Goal: Task Accomplishment & Management: Complete application form

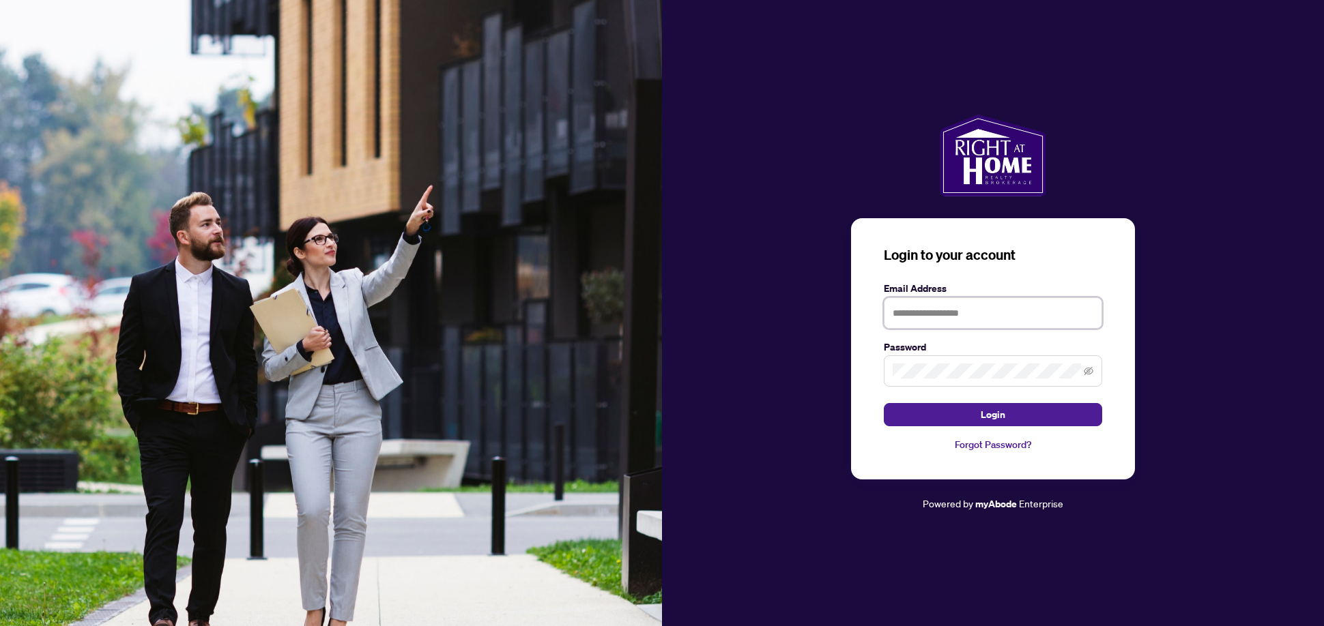
click at [937, 313] on input "text" at bounding box center [992, 312] width 218 height 31
type input "**********"
click at [995, 415] on span "Login" at bounding box center [992, 415] width 25 height 22
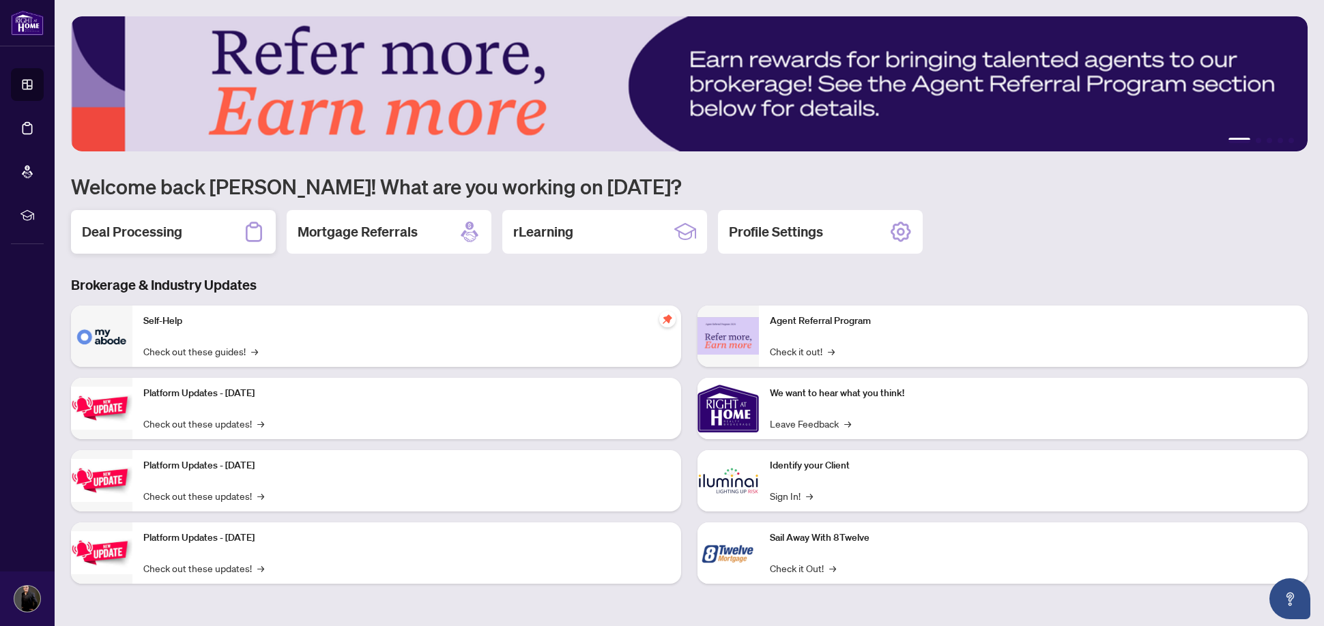
click at [130, 236] on h2 "Deal Processing" at bounding box center [132, 231] width 100 height 19
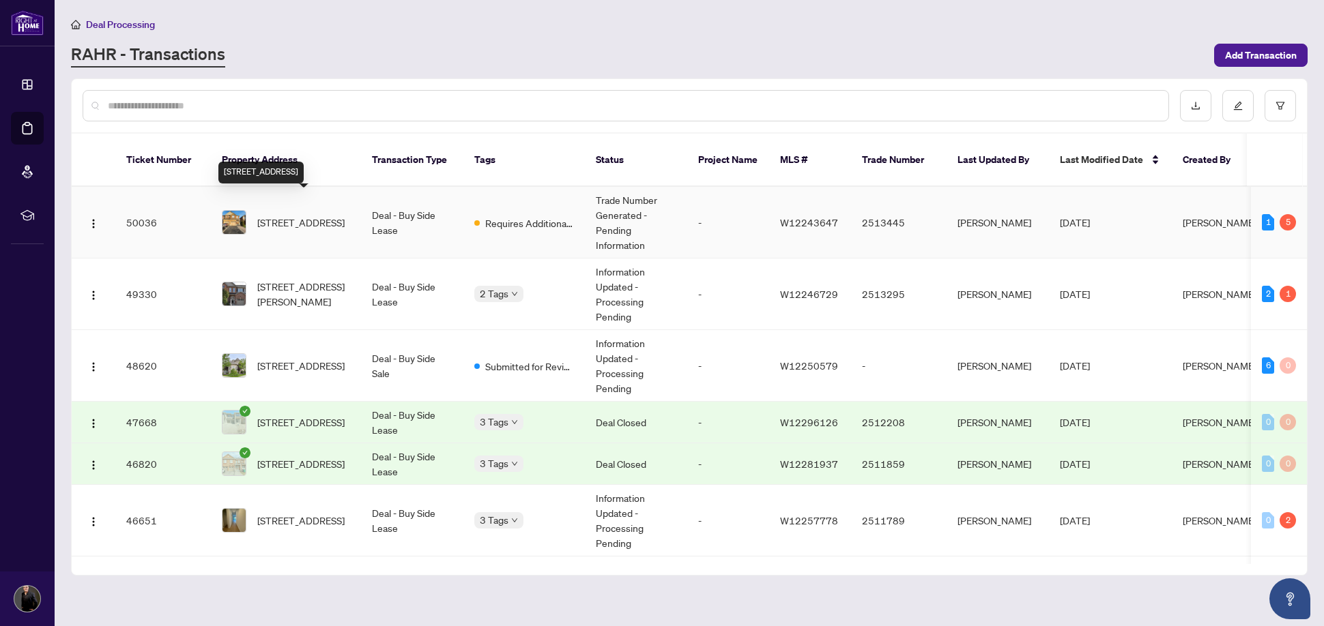
click at [306, 215] on span "[STREET_ADDRESS]" at bounding box center [300, 222] width 87 height 15
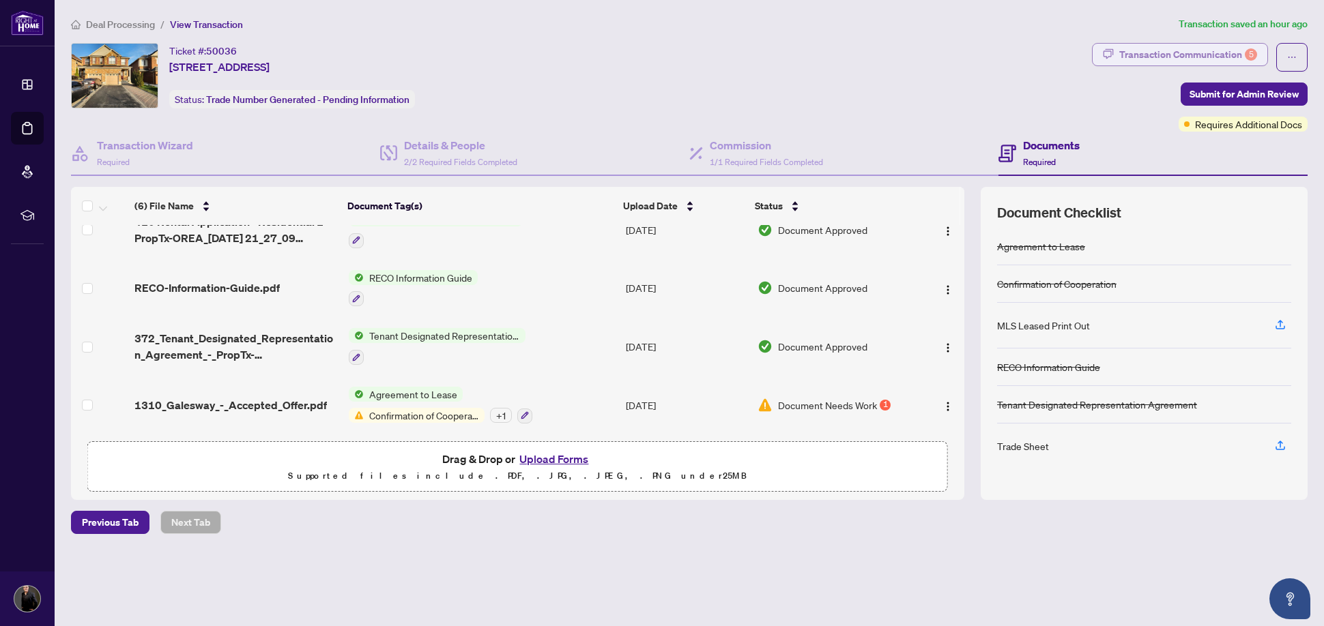
click at [1163, 55] on div "Transaction Communication 5" at bounding box center [1188, 55] width 138 height 22
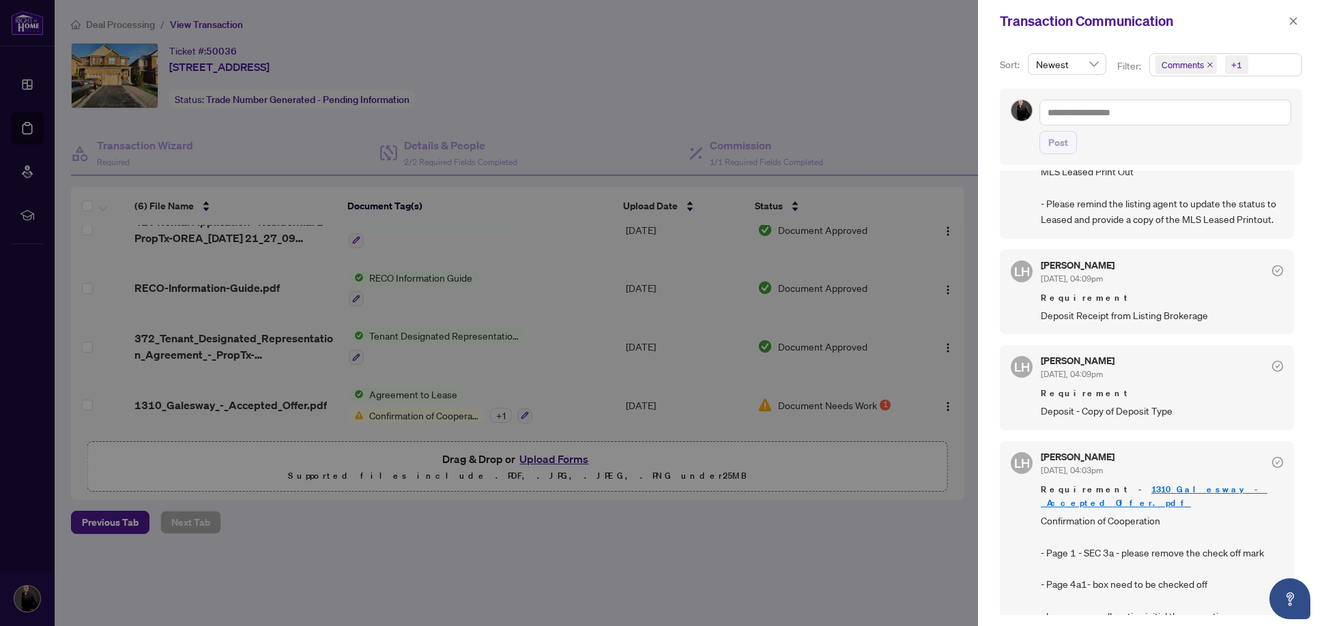
click at [428, 411] on div at bounding box center [662, 313] width 1324 height 626
drag, startPoint x: 467, startPoint y: 413, endPoint x: 674, endPoint y: 407, distance: 207.5
click at [467, 413] on div at bounding box center [662, 313] width 1324 height 626
click at [454, 409] on div at bounding box center [662, 313] width 1324 height 626
click at [1156, 486] on link "1310_Galesway_-_Accepted_Offer.pdf" at bounding box center [1153, 496] width 227 height 25
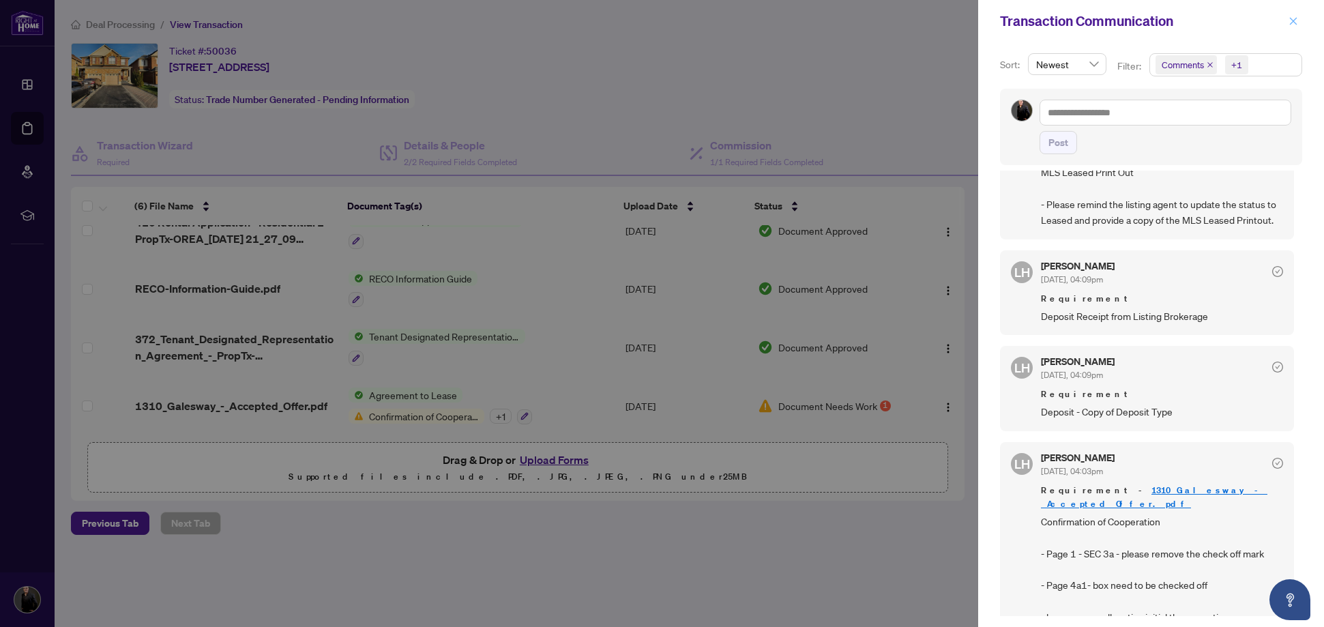
click at [1296, 20] on icon "close" at bounding box center [1294, 21] width 10 height 10
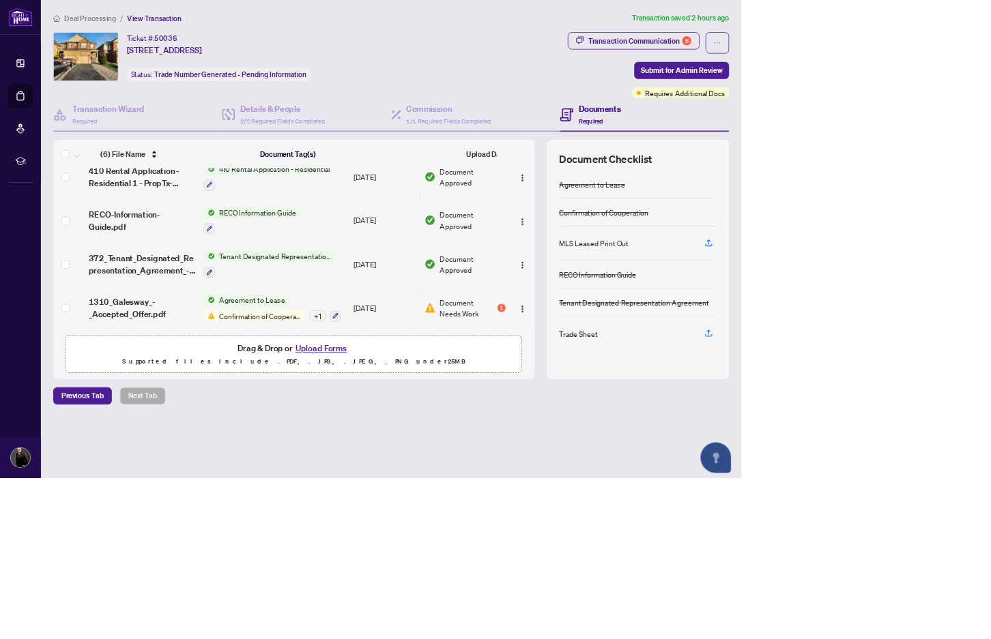
scroll to position [136, 0]
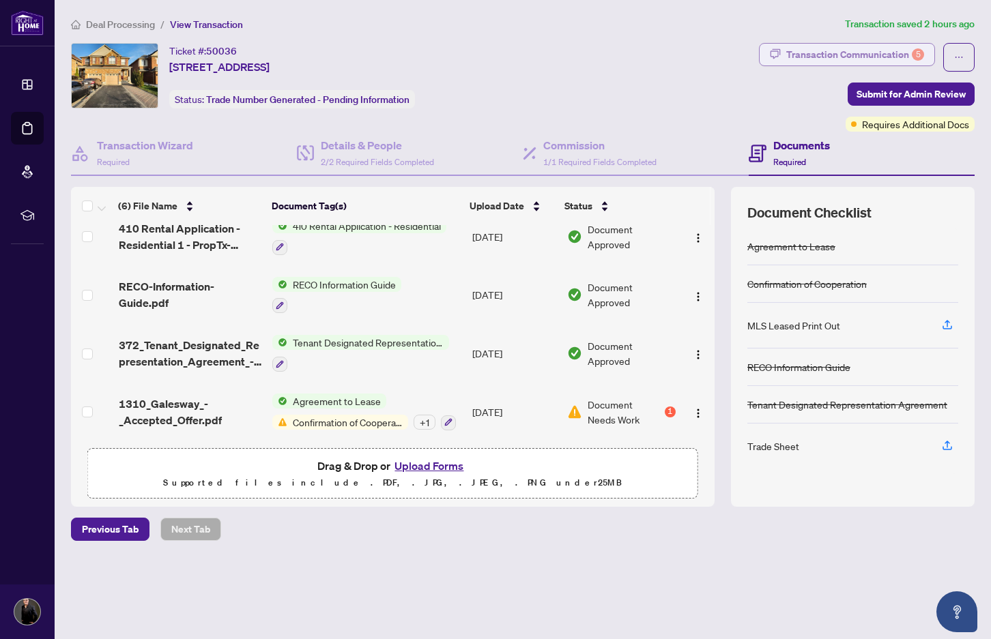
click at [888, 52] on div "Transaction Communication 5" at bounding box center [855, 55] width 138 height 22
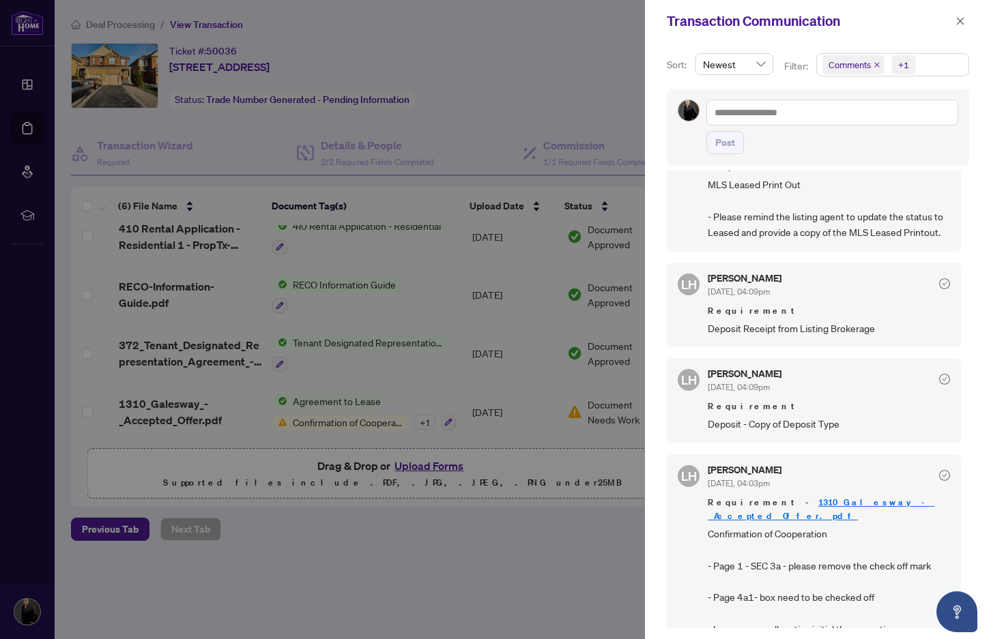
scroll to position [0, 0]
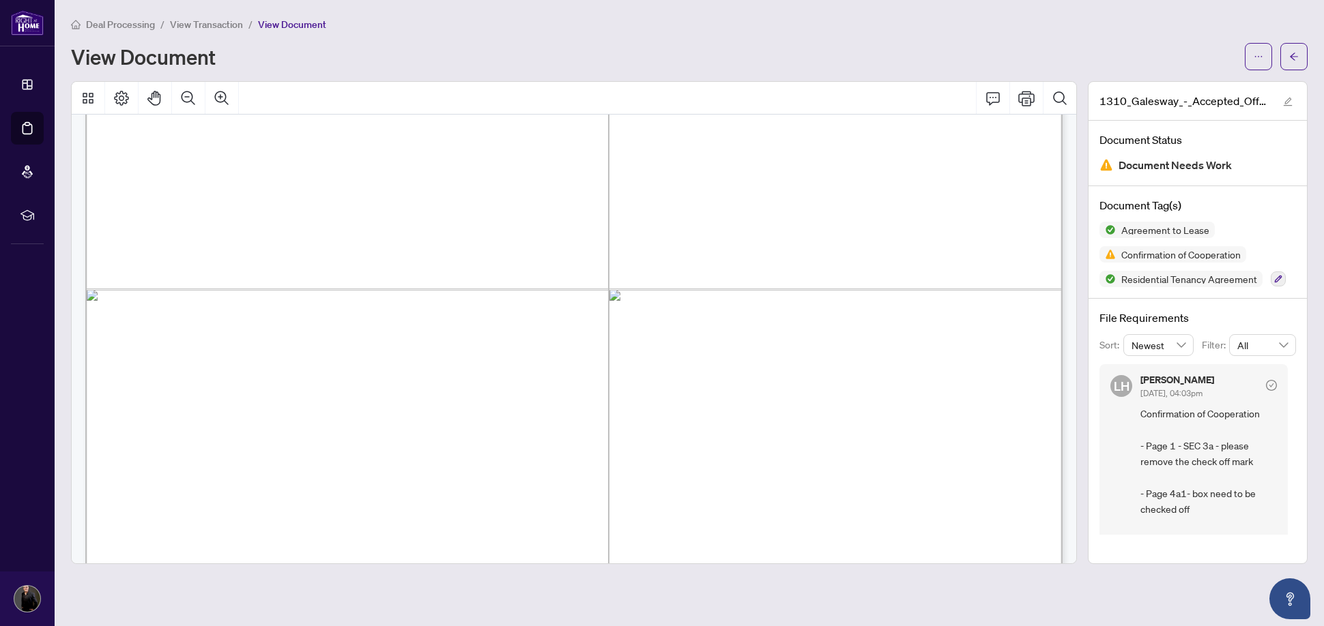
scroll to position [10447, 0]
click at [1286, 55] on button "button" at bounding box center [1293, 56] width 27 height 27
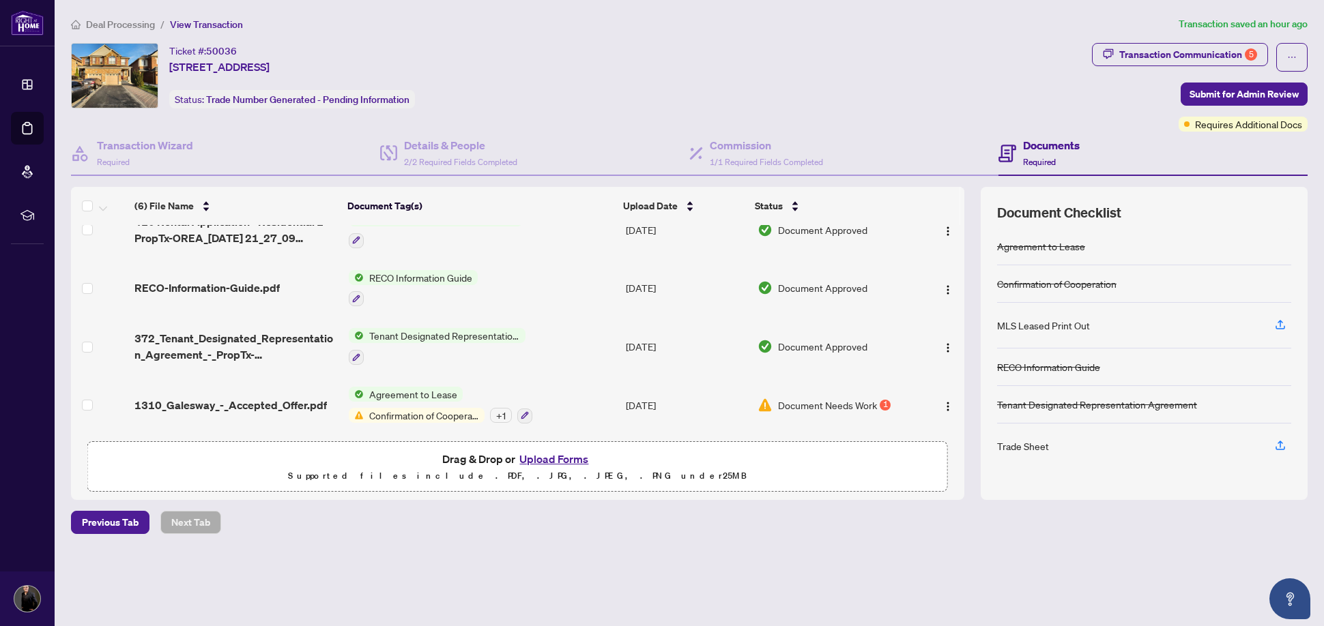
scroll to position [143, 0]
click at [556, 461] on button "Upload Forms" at bounding box center [553, 459] width 77 height 18
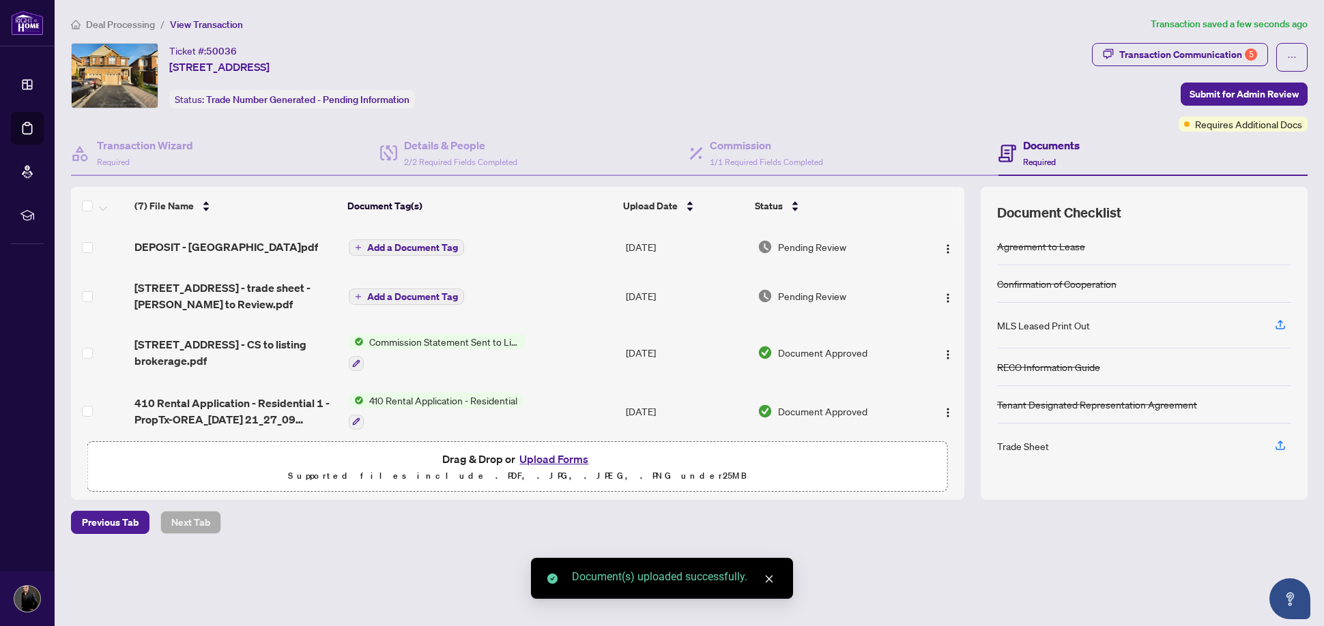
scroll to position [0, 0]
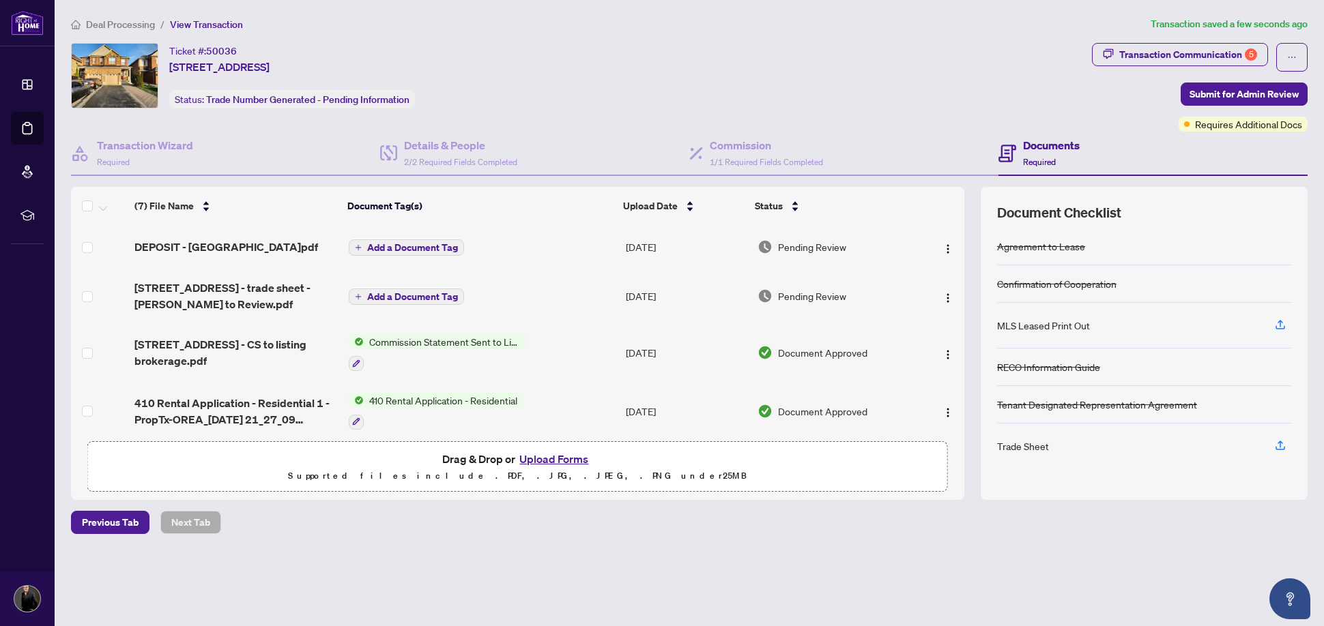
click at [368, 250] on span "Add a Document Tag" at bounding box center [412, 248] width 91 height 10
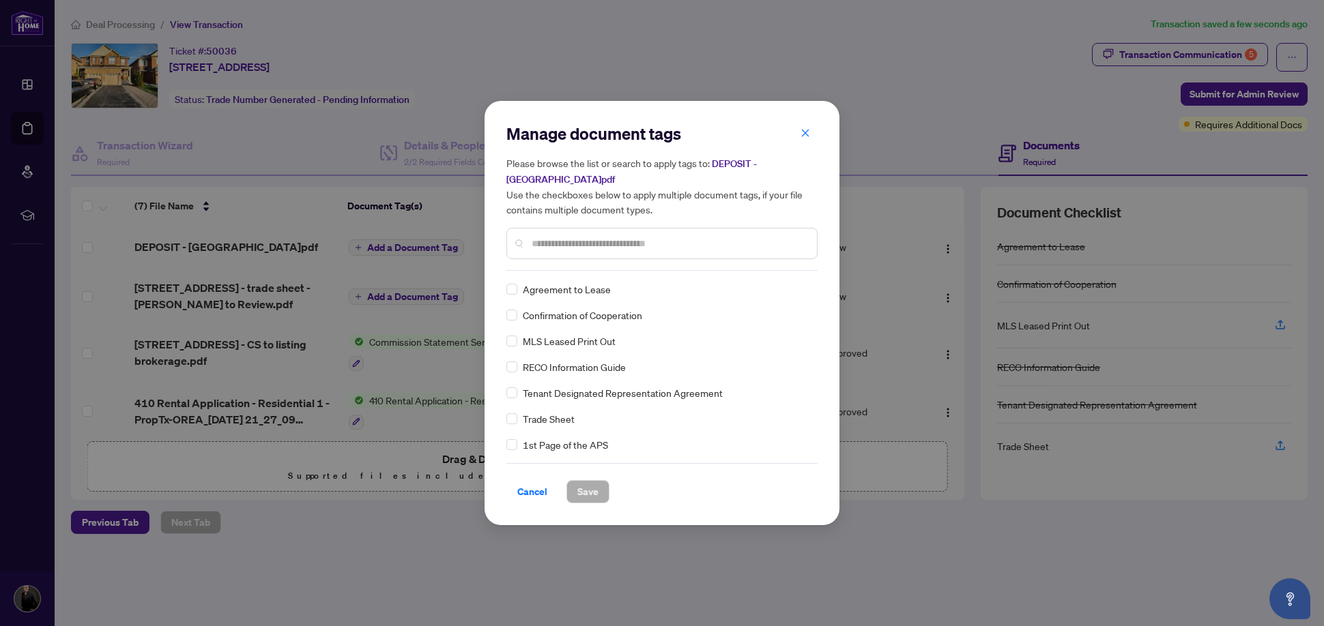
click at [558, 270] on div "Manage document tags Please browse the list or search to apply tags to: DEPOSIT…" at bounding box center [661, 313] width 311 height 381
click at [560, 247] on input "text" at bounding box center [668, 243] width 274 height 15
type input "******"
click at [582, 487] on span "Save" at bounding box center [587, 492] width 21 height 22
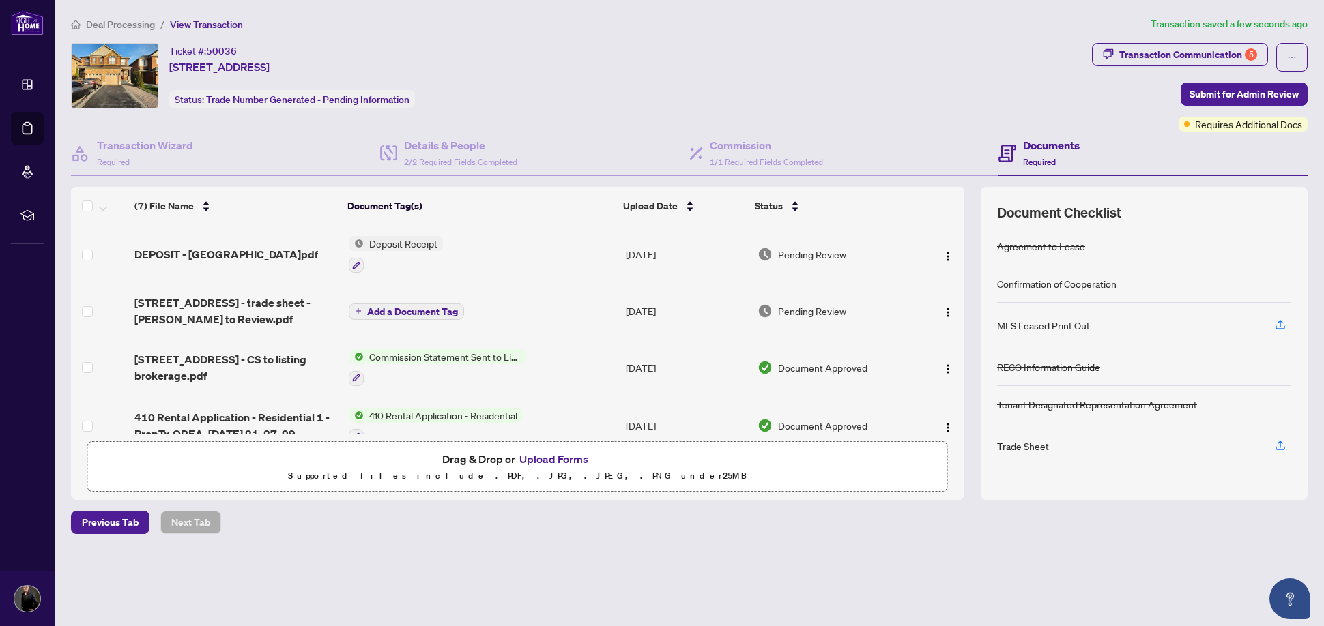
click at [582, 461] on button "Upload Forms" at bounding box center [553, 459] width 77 height 18
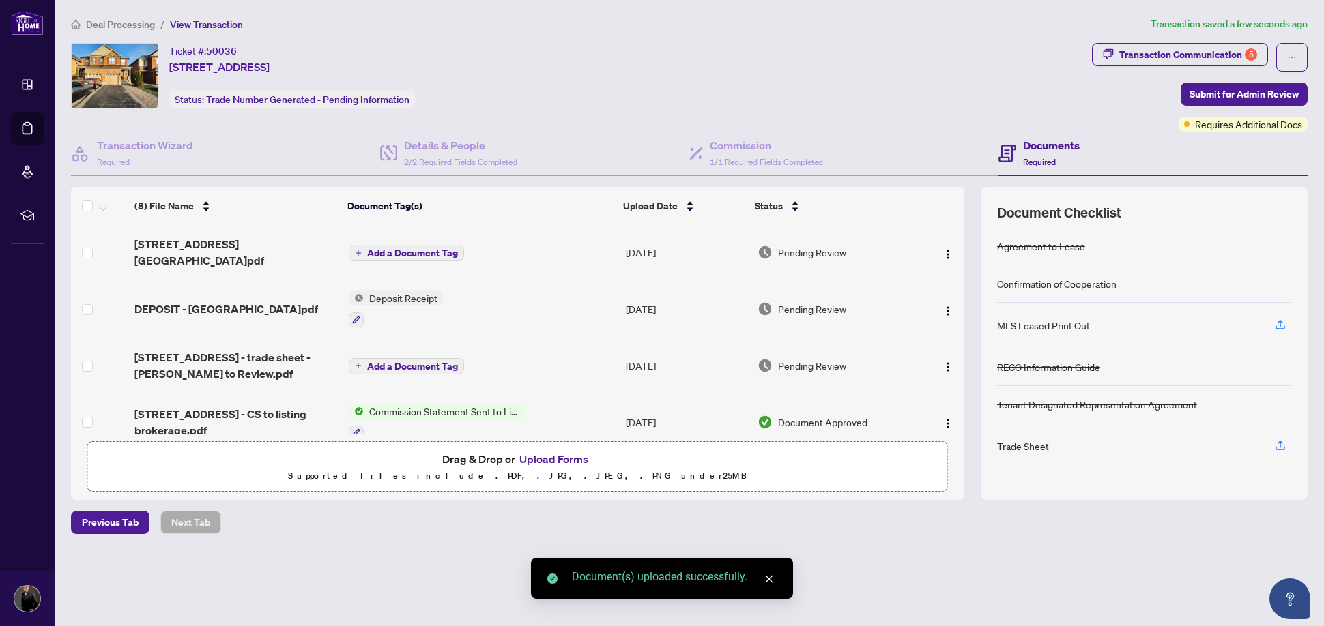
click at [361, 246] on button "Add a Document Tag" at bounding box center [406, 253] width 115 height 16
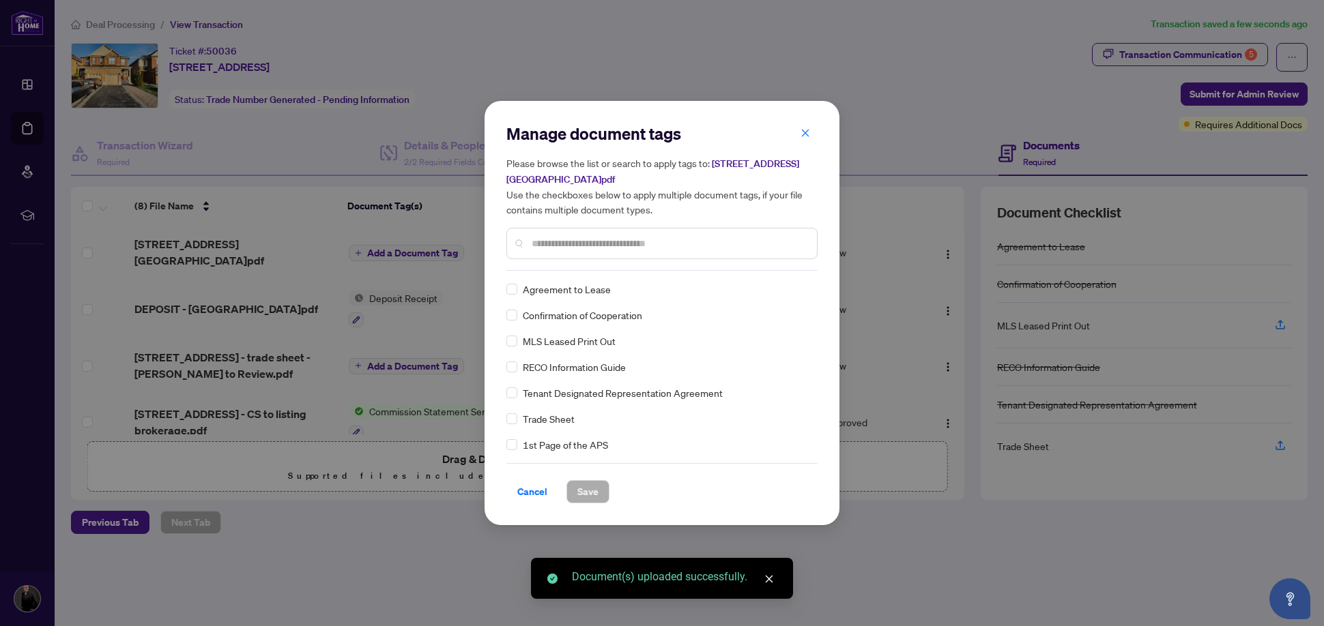
click at [570, 263] on div "Manage document tags Please browse the list or search to apply tags to: [STREET…" at bounding box center [661, 197] width 311 height 148
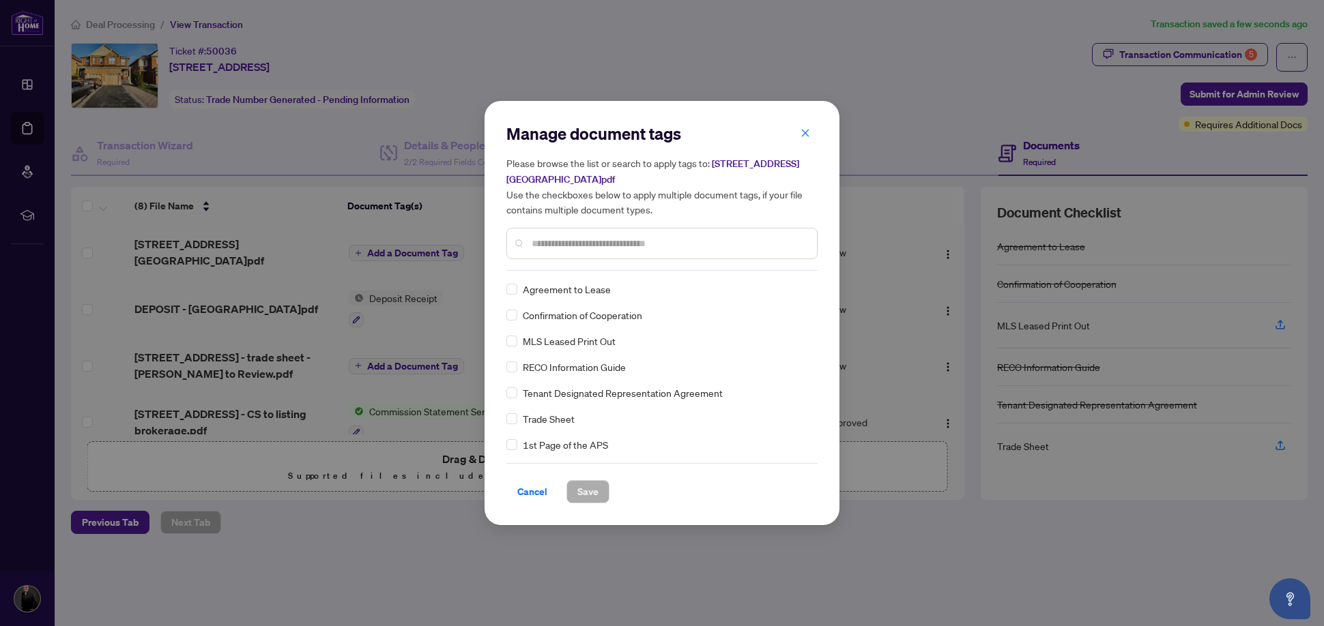
click at [570, 246] on input "text" at bounding box center [668, 243] width 274 height 15
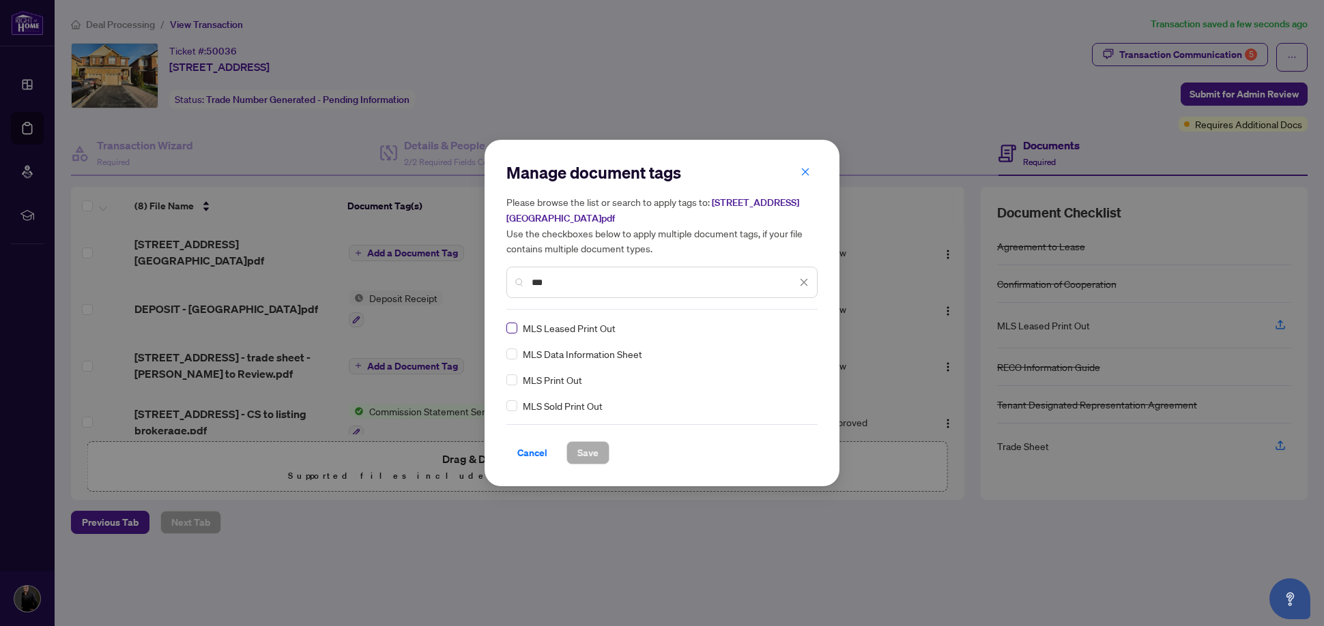
type input "***"
click at [516, 327] on span at bounding box center [511, 328] width 11 height 11
click at [590, 451] on span "Save" at bounding box center [587, 453] width 21 height 22
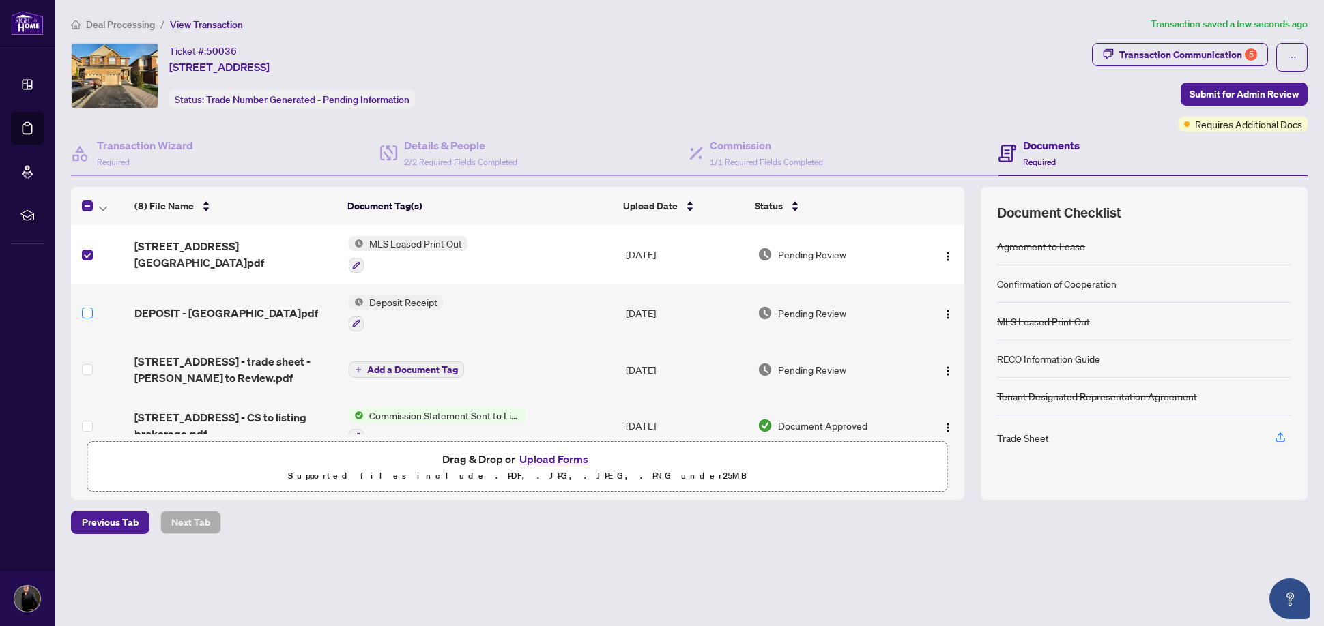
click at [87, 319] on label at bounding box center [87, 313] width 11 height 15
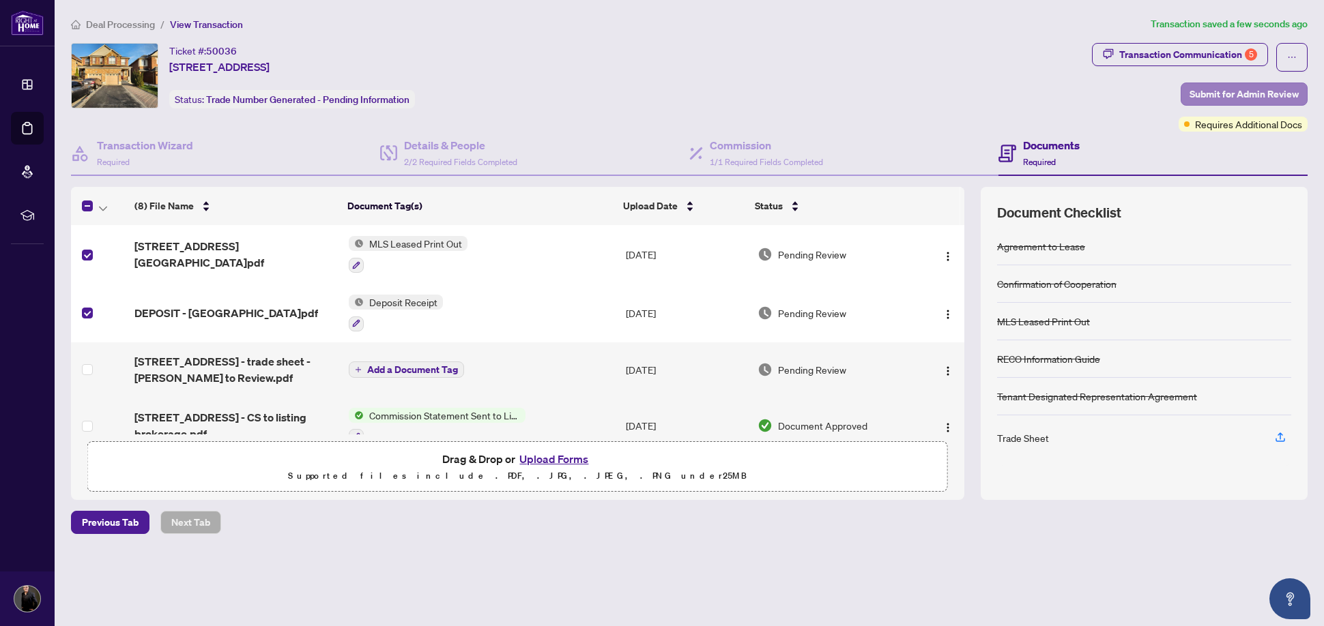
click at [1251, 99] on span "Submit for Admin Review" at bounding box center [1243, 94] width 109 height 22
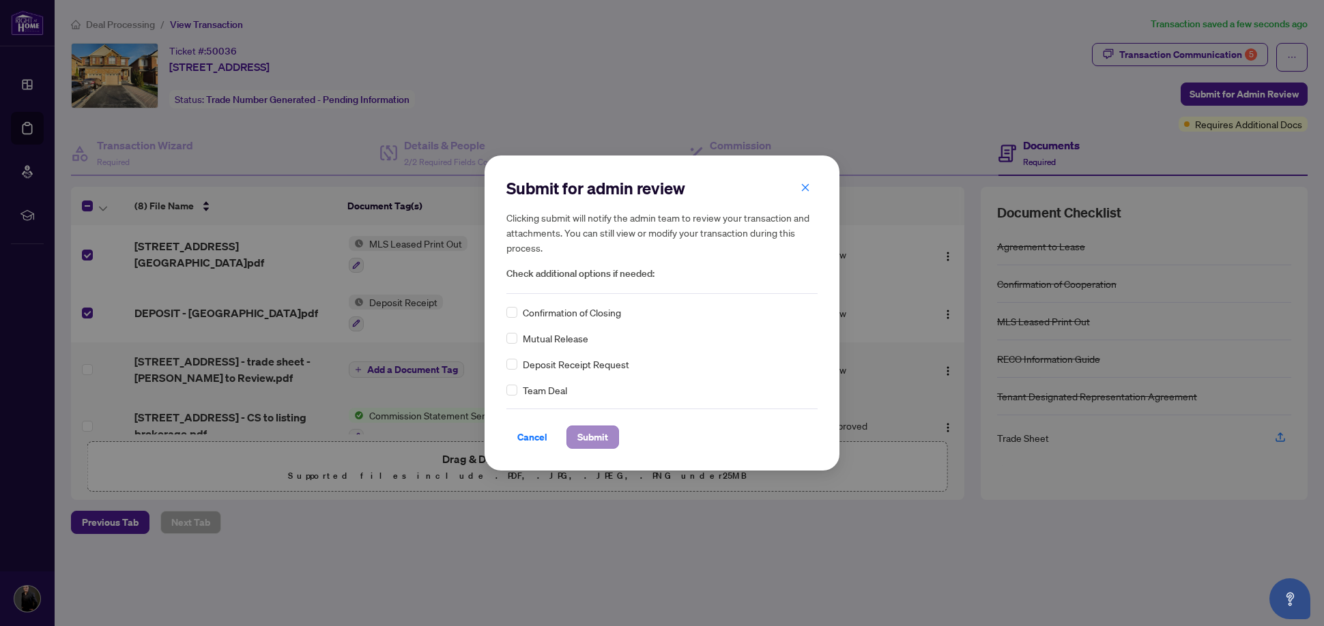
click at [590, 435] on span "Submit" at bounding box center [592, 437] width 31 height 22
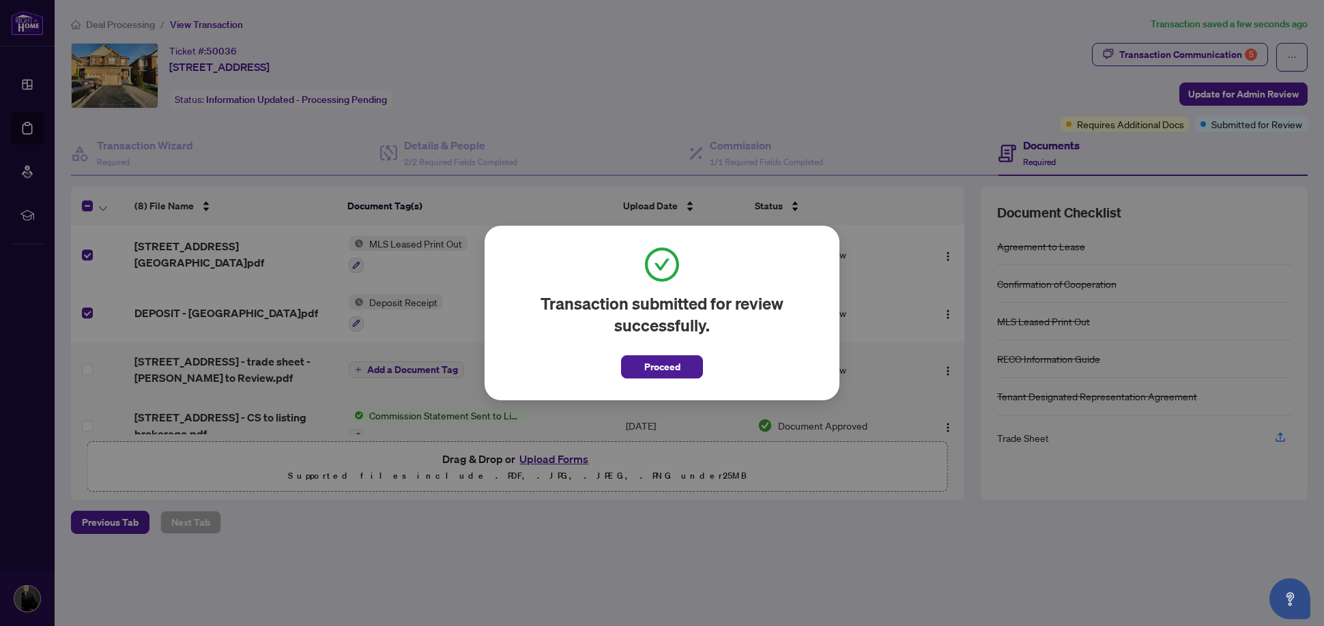
drag, startPoint x: 673, startPoint y: 362, endPoint x: 551, endPoint y: 368, distance: 122.2
click at [672, 364] on span "Proceed" at bounding box center [662, 367] width 36 height 22
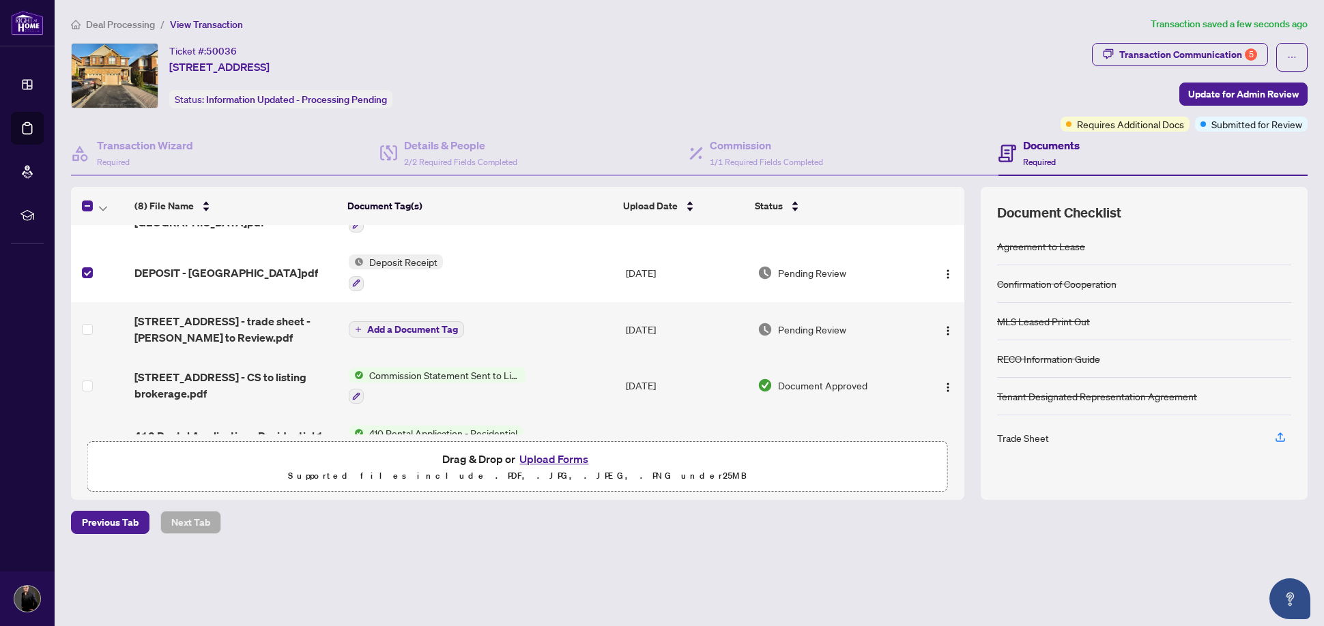
scroll to position [60, 0]
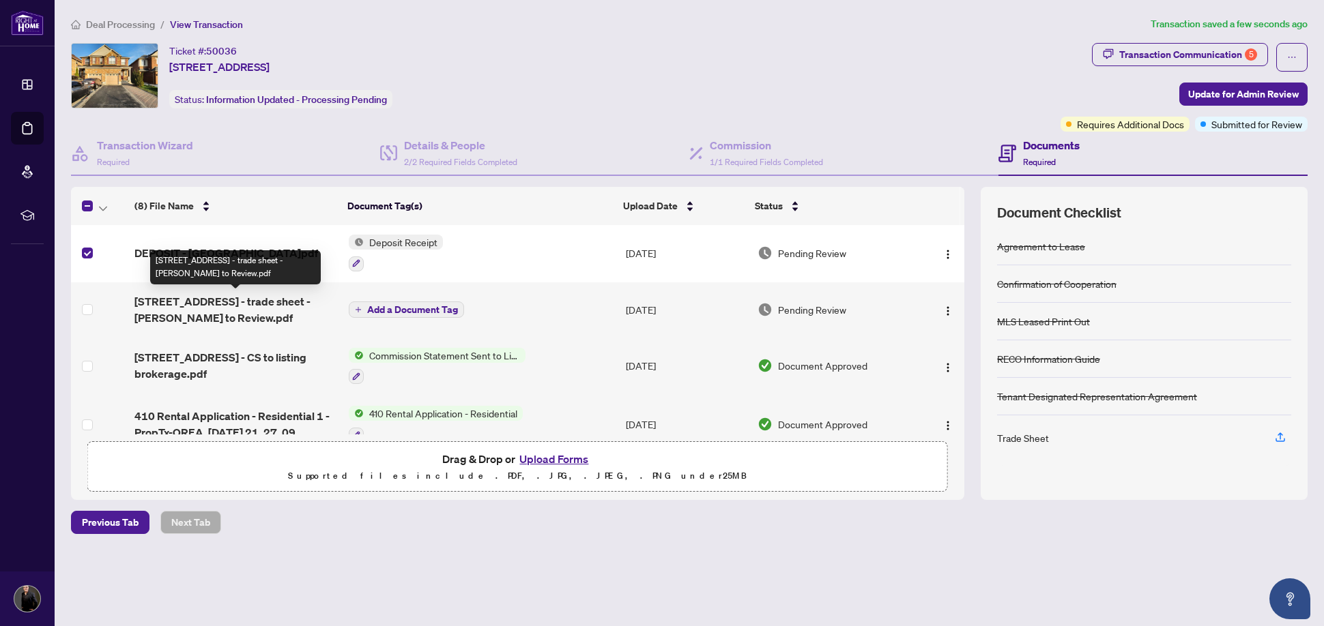
click at [294, 304] on span "[STREET_ADDRESS] - trade sheet - [PERSON_NAME] to Review.pdf" at bounding box center [235, 309] width 203 height 33
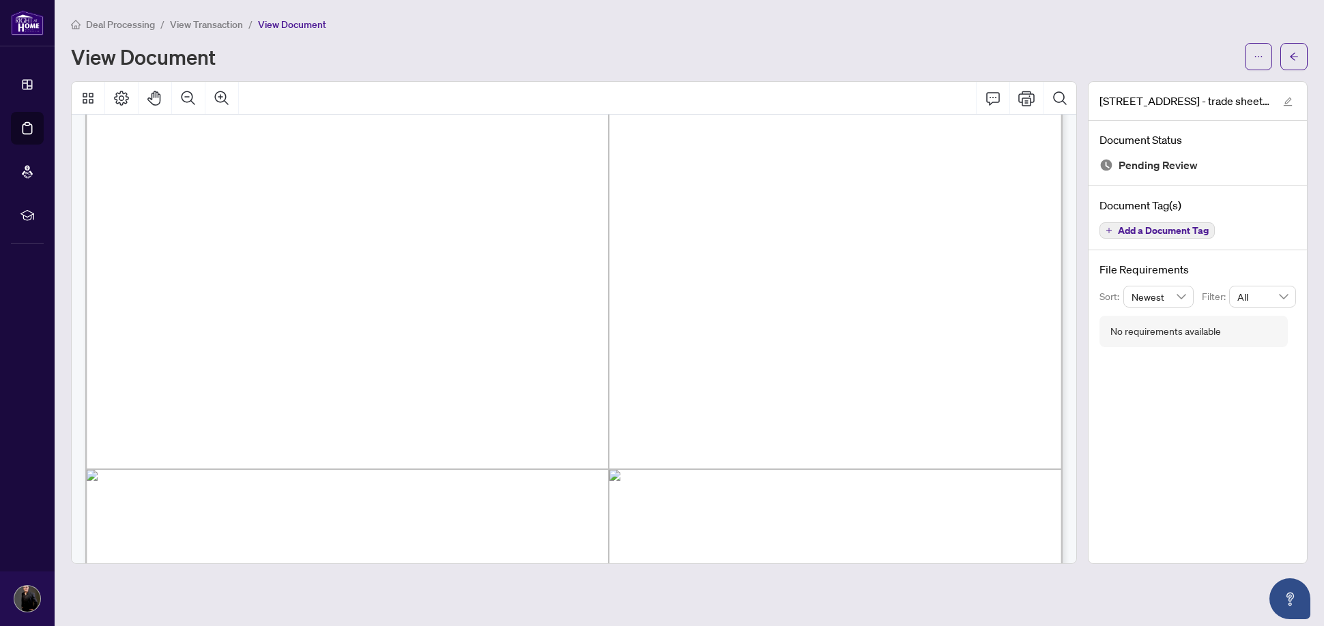
scroll to position [265, 0]
click at [1261, 57] on icon "ellipsis" at bounding box center [1259, 56] width 8 height 1
click at [1181, 87] on span "Download" at bounding box center [1209, 85] width 104 height 15
click at [1291, 57] on icon "arrow-left" at bounding box center [1293, 57] width 8 height 8
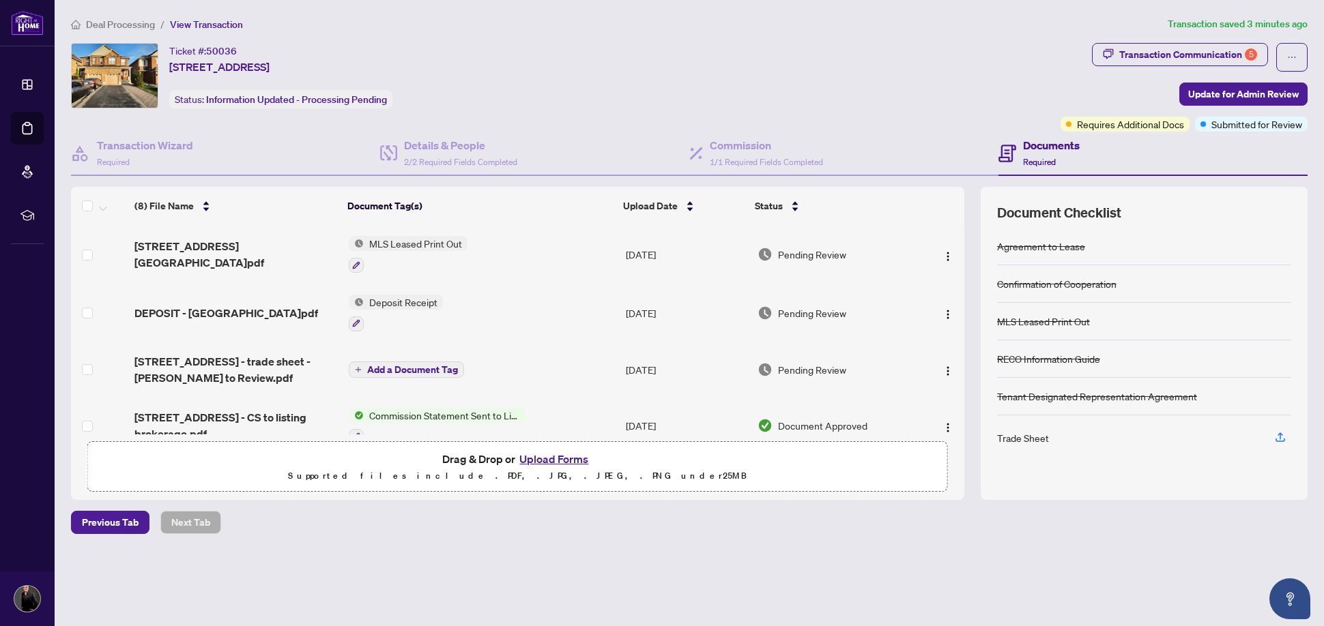
click at [555, 454] on button "Upload Forms" at bounding box center [553, 459] width 77 height 18
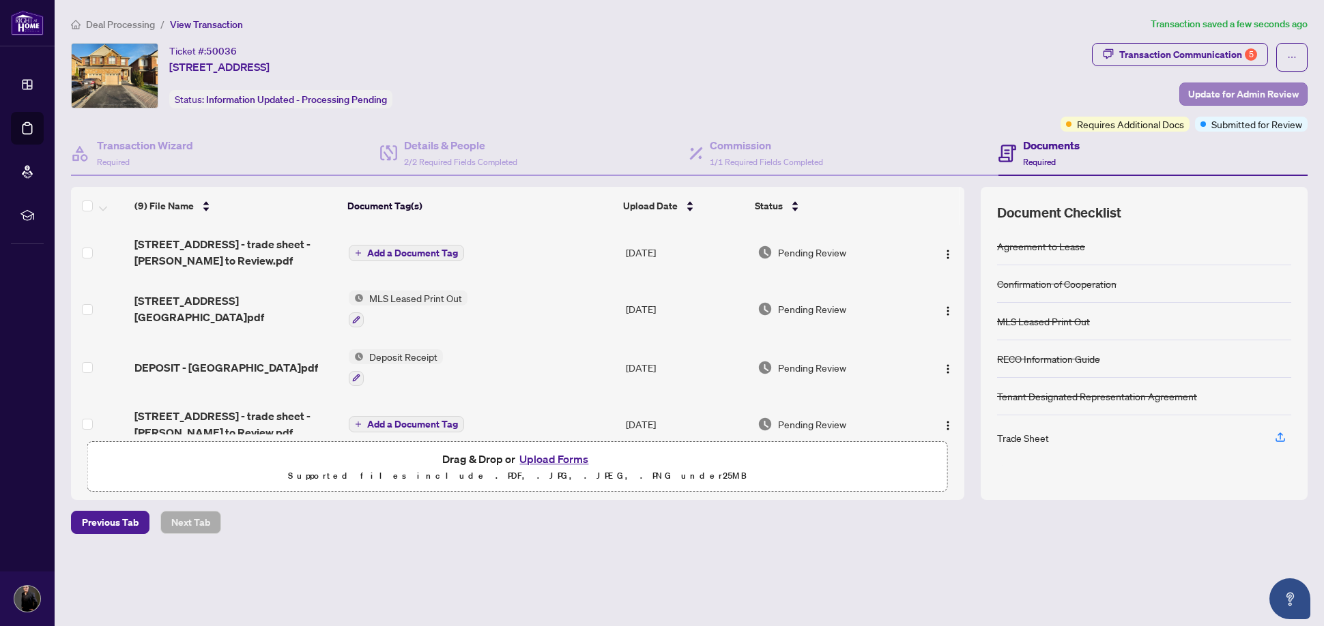
click at [1244, 100] on span "Update for Admin Review" at bounding box center [1243, 94] width 111 height 22
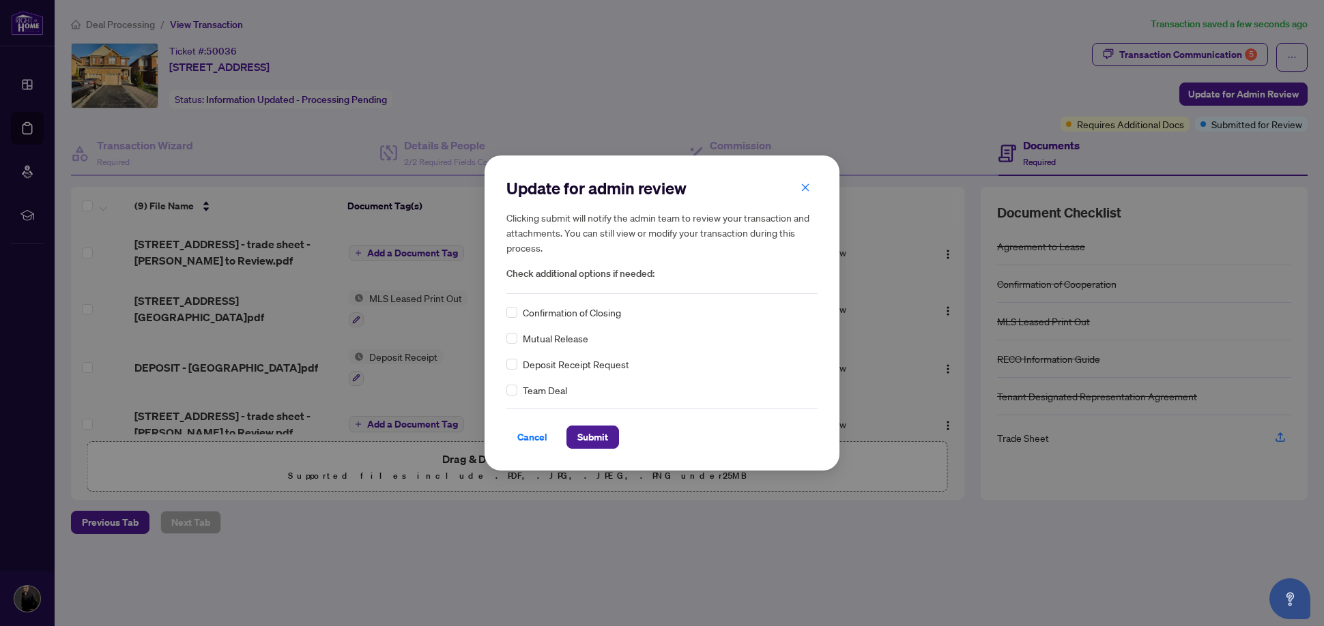
drag, startPoint x: 1244, startPoint y: 100, endPoint x: 506, endPoint y: 580, distance: 879.7
click at [553, 576] on div "Update for admin review Clicking submit will notify the admin team to review yo…" at bounding box center [662, 313] width 1324 height 626
click at [533, 439] on span "Cancel" at bounding box center [532, 437] width 30 height 22
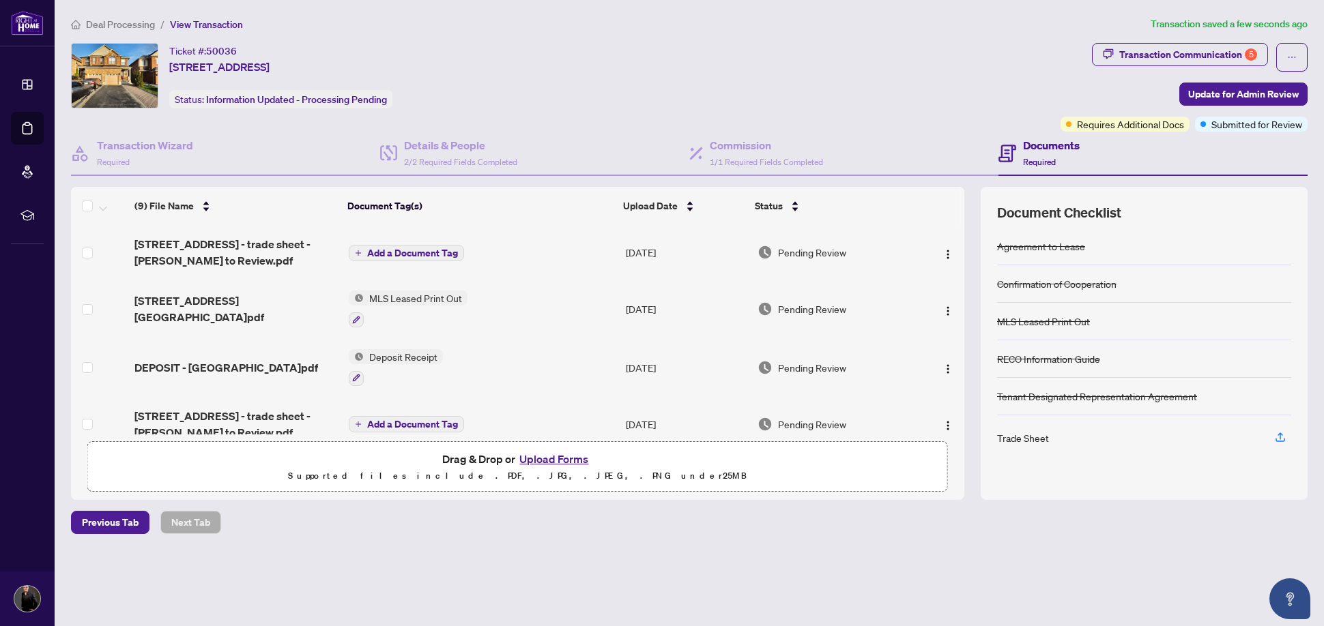
click at [355, 253] on icon "plus" at bounding box center [358, 253] width 7 height 7
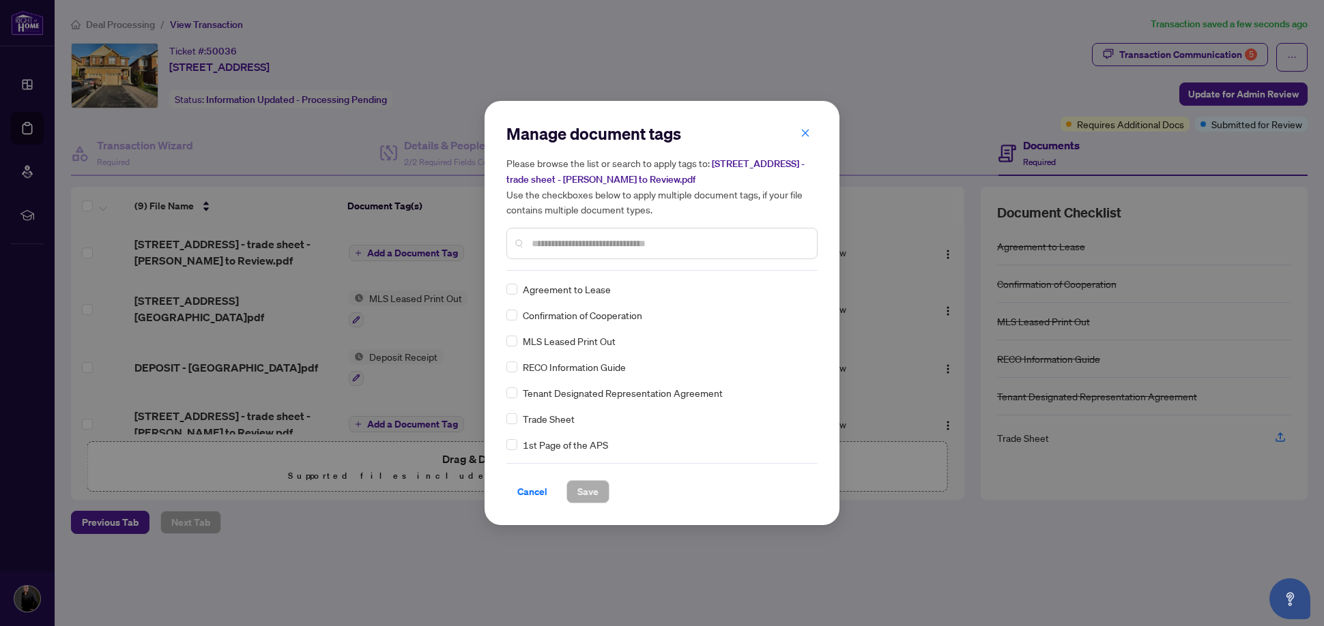
click at [557, 269] on div "Manage document tags Please browse the list or search to apply tags to: [STREET…" at bounding box center [661, 197] width 311 height 148
click at [556, 242] on input "text" at bounding box center [668, 243] width 274 height 15
click at [522, 420] on div "Trade Sheet" at bounding box center [657, 418] width 303 height 15
click at [589, 491] on span "Save" at bounding box center [587, 492] width 21 height 22
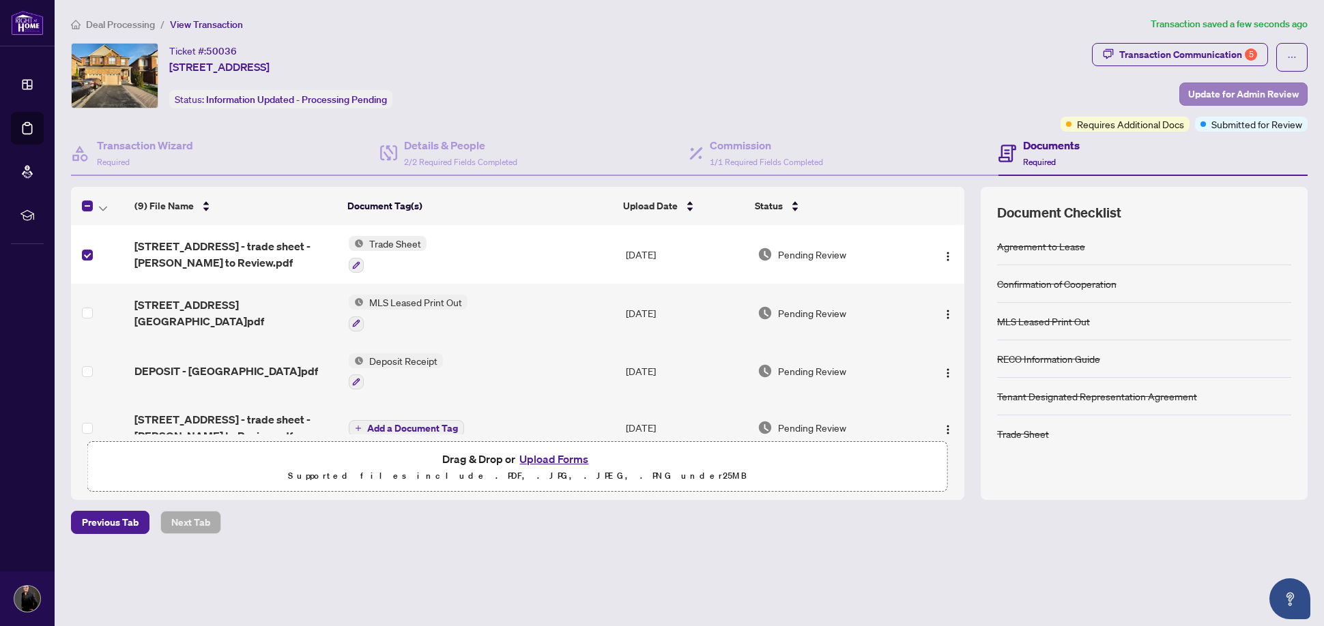
click at [1259, 94] on span "Update for Admin Review" at bounding box center [1243, 94] width 111 height 22
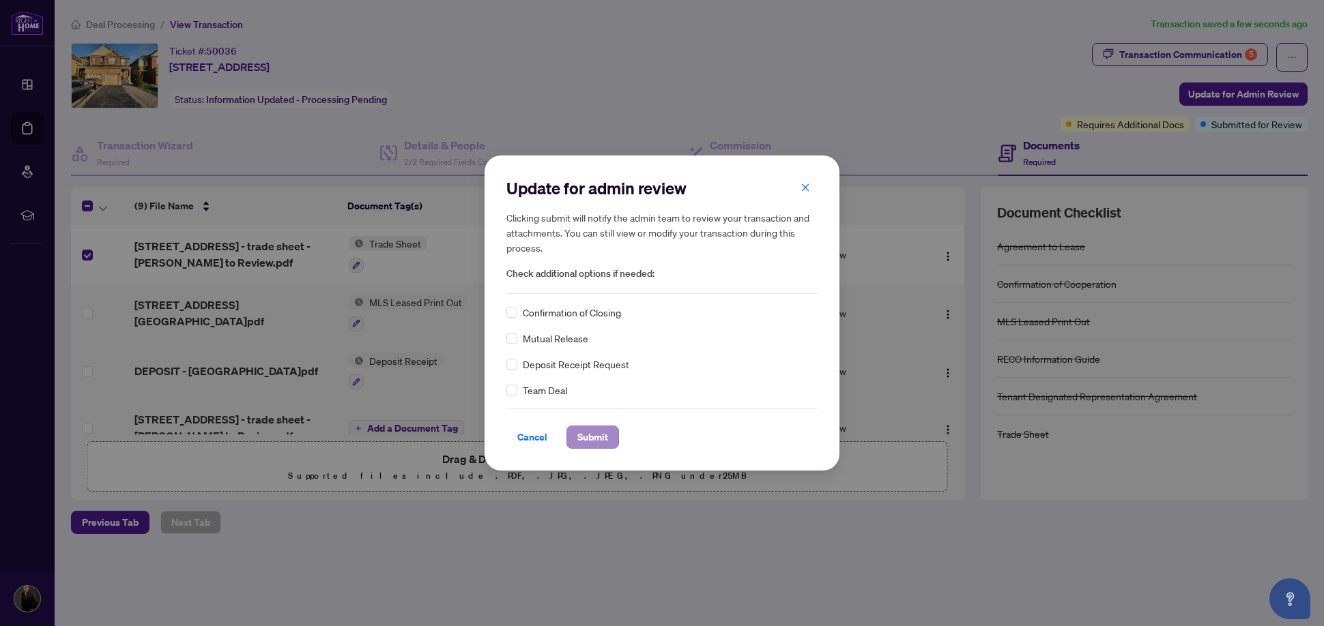
click at [596, 429] on span "Submit" at bounding box center [592, 437] width 31 height 22
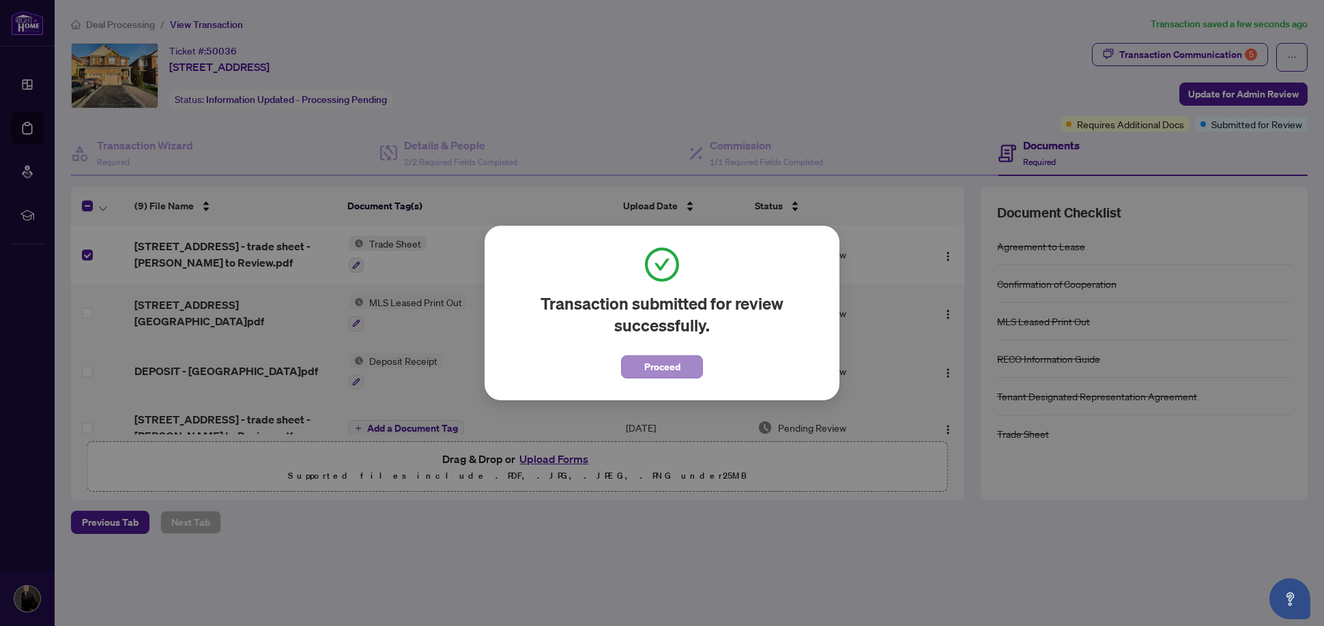
click at [667, 362] on span "Proceed" at bounding box center [662, 367] width 36 height 22
